Goal: Task Accomplishment & Management: Manage account settings

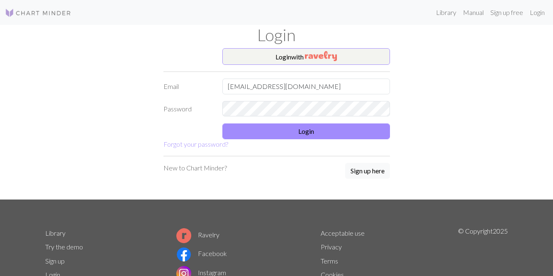
type input "[EMAIL_ADDRESS][DOMAIN_NAME]"
click at [297, 128] on button "Login" at bounding box center [307, 131] width 168 height 16
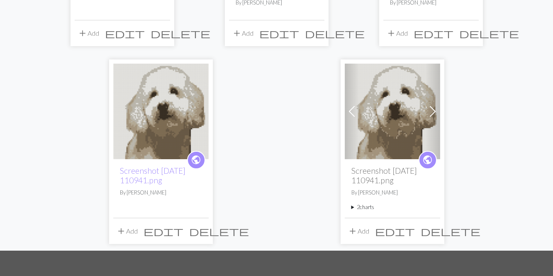
scroll to position [211, 0]
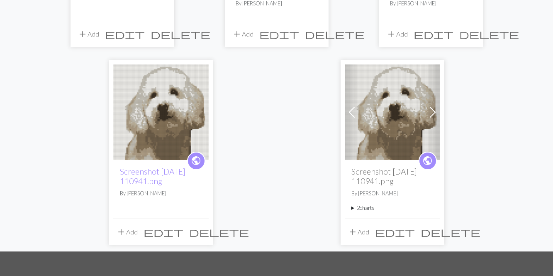
click at [174, 108] on img at bounding box center [161, 112] width 96 height 96
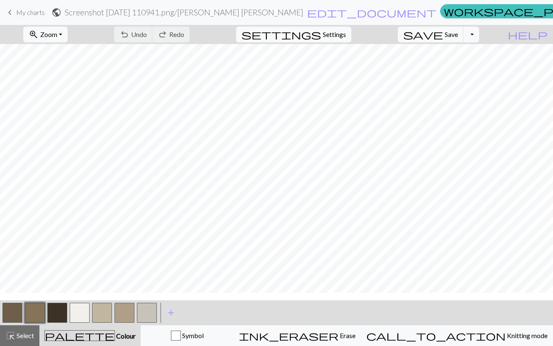
scroll to position [28, 0]
click at [346, 34] on span "Settings" at bounding box center [334, 34] width 23 height 10
